Goal: Register for event/course

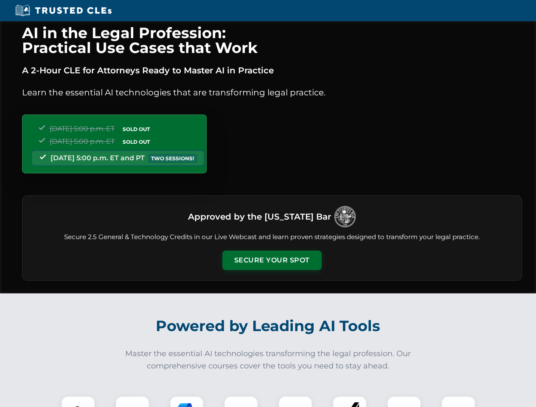
click at [271, 260] on button "Secure Your Spot" at bounding box center [271, 261] width 99 height 20
click at [78, 402] on img at bounding box center [78, 413] width 25 height 25
